Goal: Task Accomplishment & Management: Manage account settings

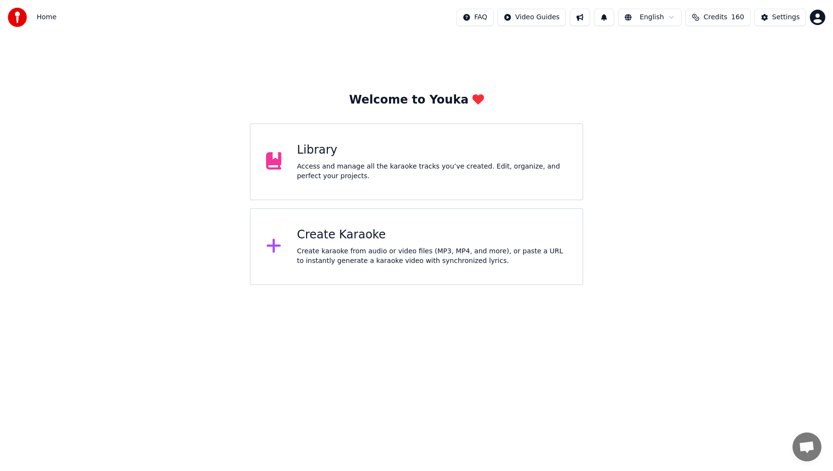
click at [720, 16] on span "Credits" at bounding box center [715, 18] width 24 height 10
click at [722, 127] on button "Refresh" at bounding box center [720, 133] width 50 height 17
click at [705, 68] on td "10" at bounding box center [700, 64] width 43 height 18
click at [704, 48] on th "Remaining" at bounding box center [700, 45] width 43 height 19
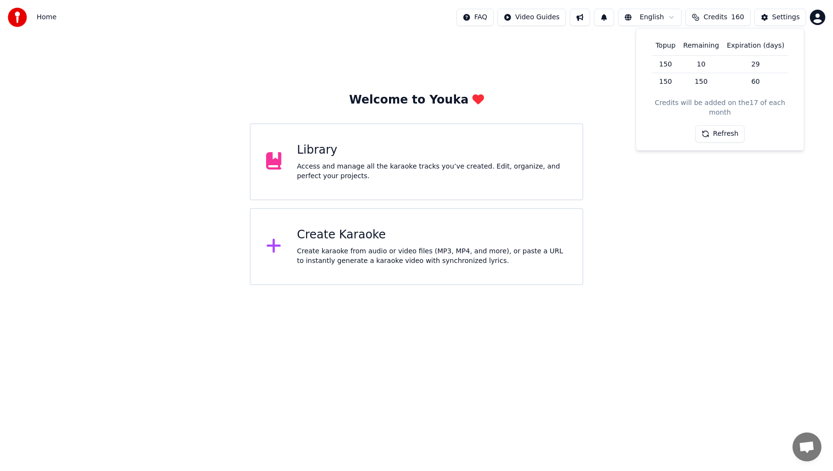
click at [676, 46] on th "Topup" at bounding box center [664, 45] width 27 height 19
click at [757, 43] on th "Expiration (days)" at bounding box center [755, 45] width 65 height 19
click at [729, 126] on button "Refresh" at bounding box center [720, 133] width 50 height 17
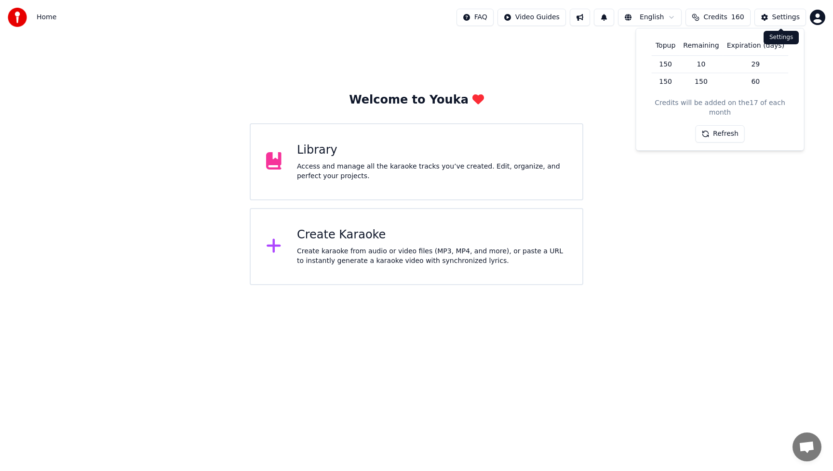
click at [787, 18] on div "Settings" at bounding box center [785, 18] width 27 height 10
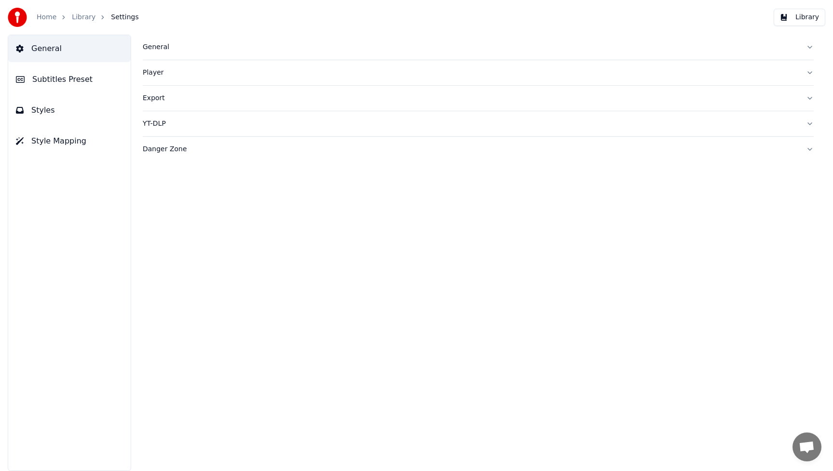
click at [51, 15] on link "Home" at bounding box center [47, 18] width 20 height 10
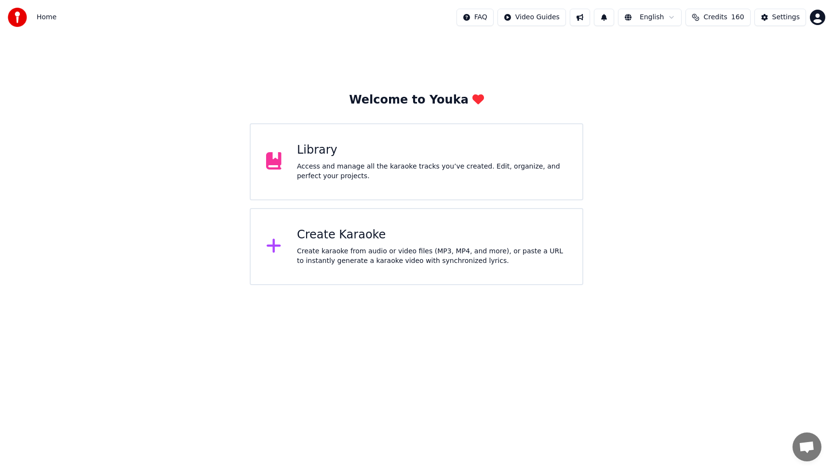
click at [816, 19] on html "Home FAQ Video Guides English Credits 160 Settings Welcome to Youka Library Acc…" at bounding box center [416, 142] width 833 height 285
click at [746, 57] on span "Billing" at bounding box center [749, 62] width 21 height 10
click at [588, 18] on button at bounding box center [580, 17] width 20 height 17
click at [407, 285] on html "Home FAQ Video Guides English Credits 160 Settings Welcome to Youka Library Acc…" at bounding box center [416, 142] width 833 height 285
click at [539, 74] on div "Welcome to Youka Library Access and manage all the karaoke tracks you’ve create…" at bounding box center [416, 160] width 833 height 251
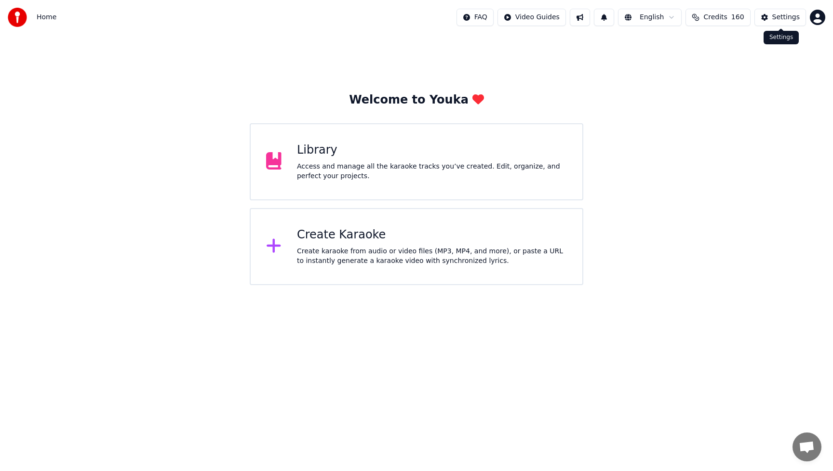
click at [772, 17] on button "Settings" at bounding box center [780, 17] width 52 height 17
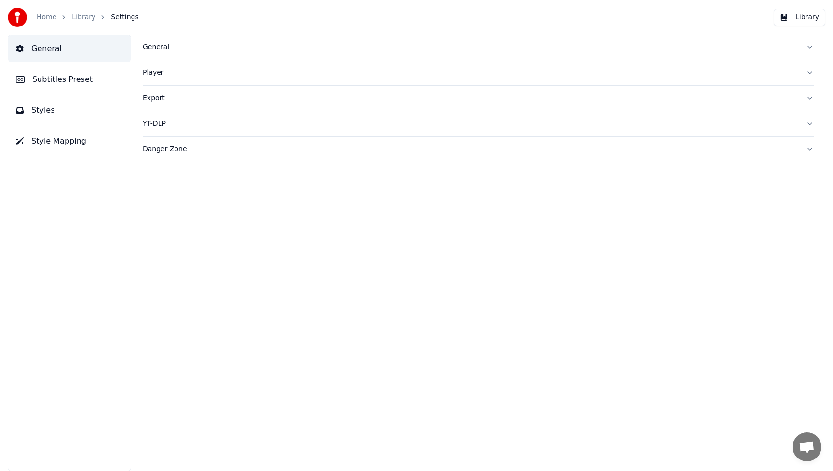
click at [48, 19] on link "Home" at bounding box center [47, 18] width 20 height 10
